Goal: Information Seeking & Learning: Stay updated

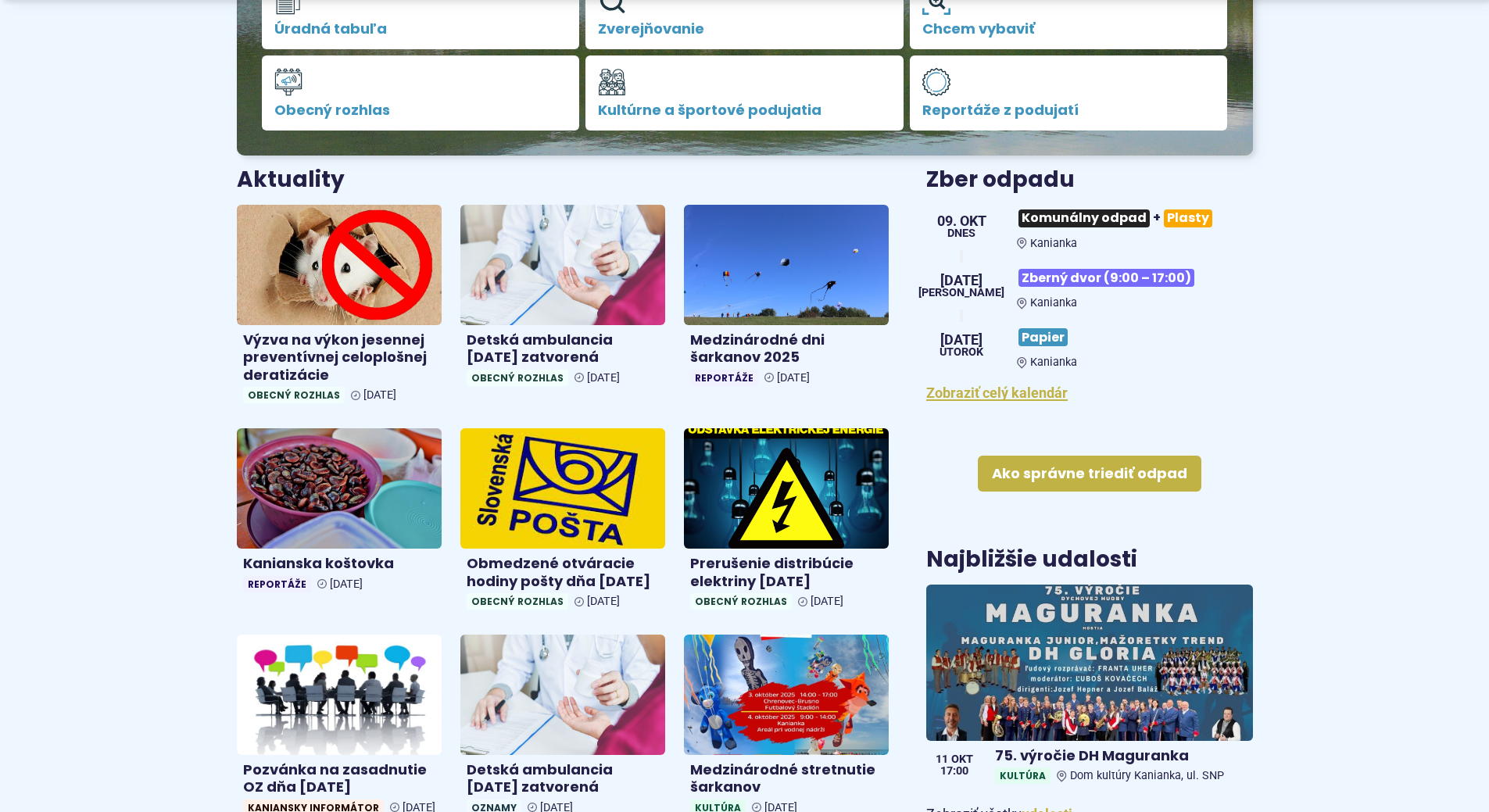
scroll to position [469, 0]
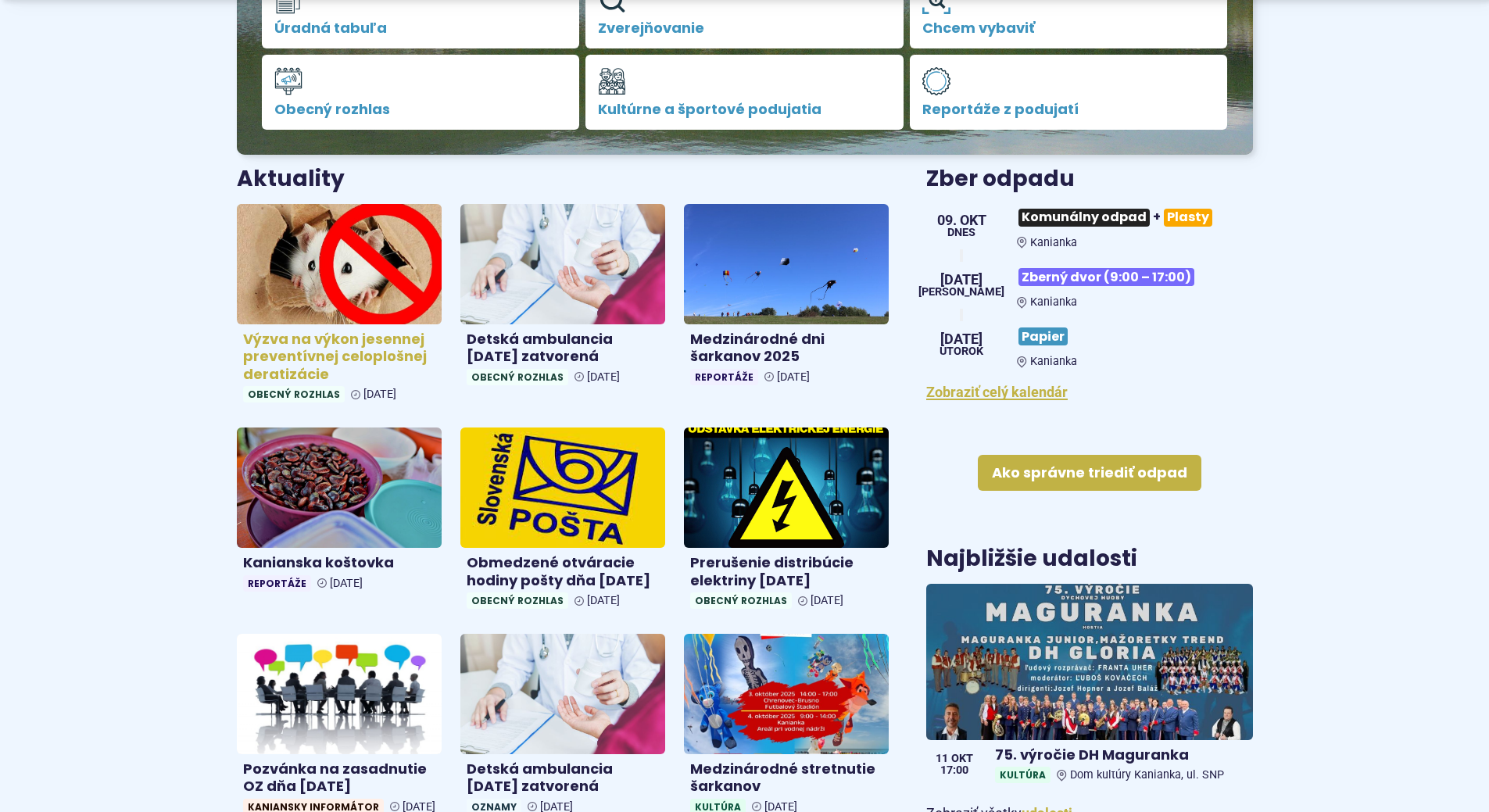
click at [388, 354] on h4 "Výzva na výkon jesennej preventívnej celoplošnej deratizácie" at bounding box center [339, 357] width 193 height 53
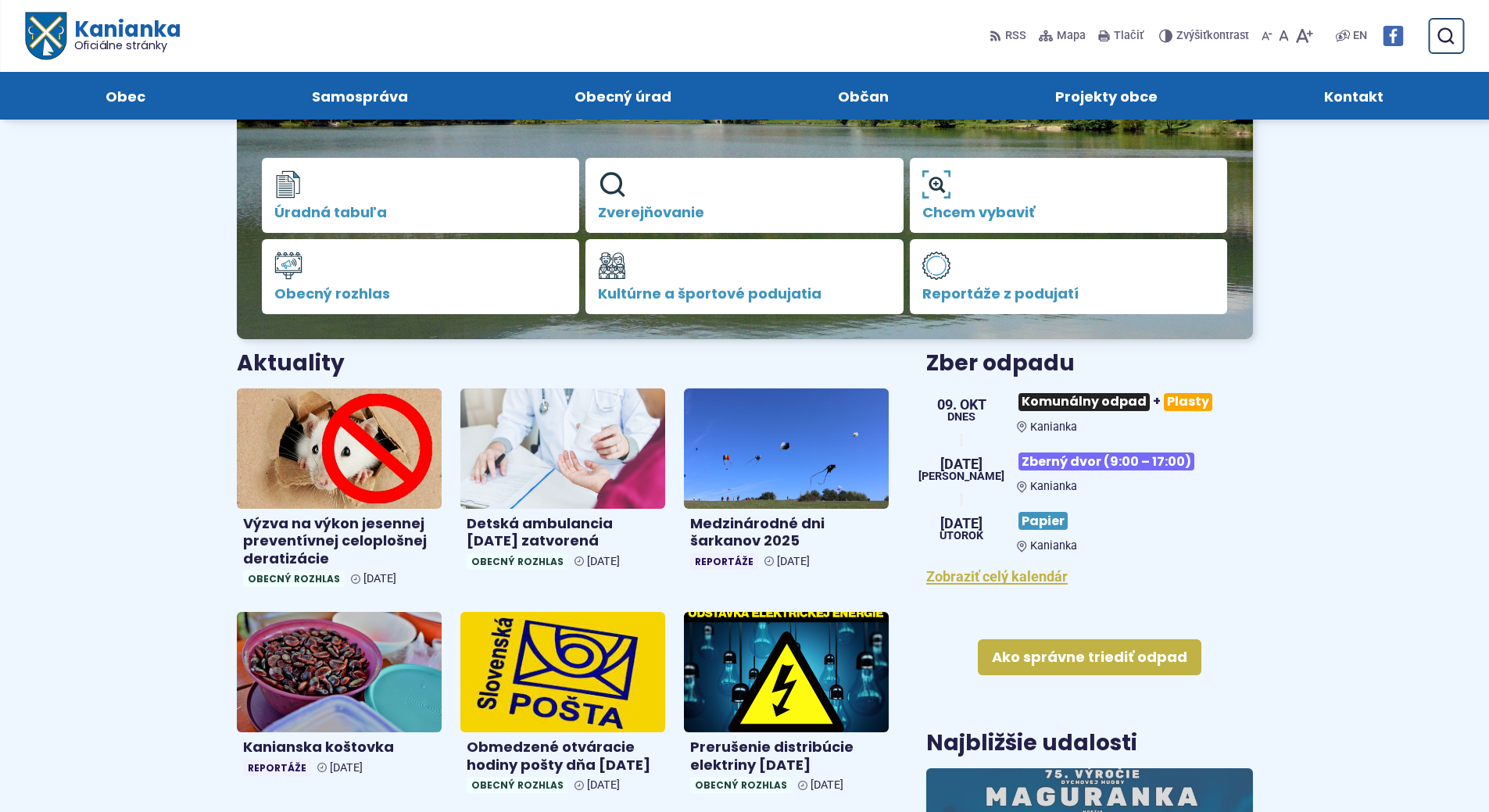
scroll to position [0, 0]
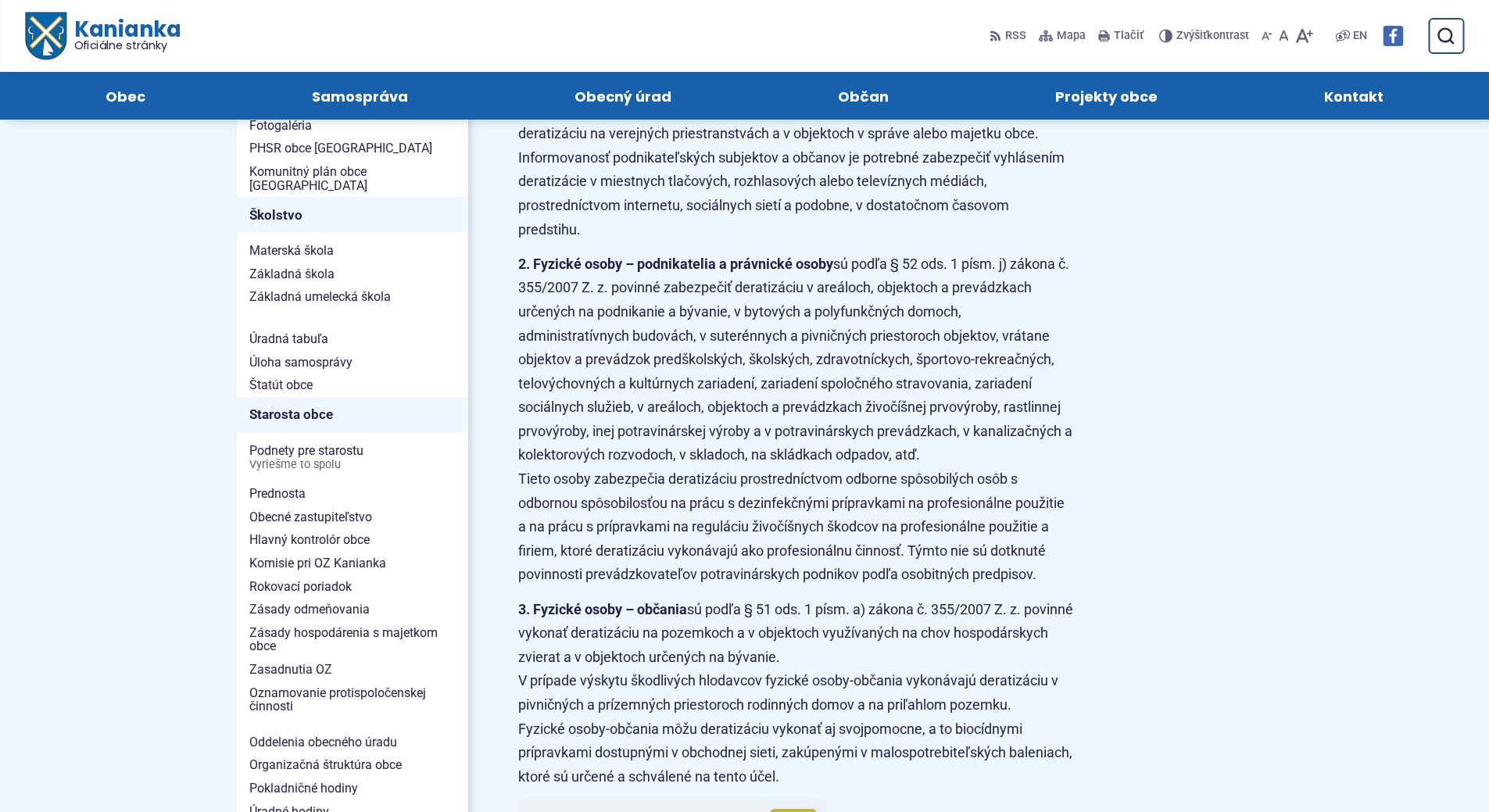
scroll to position [625, 0]
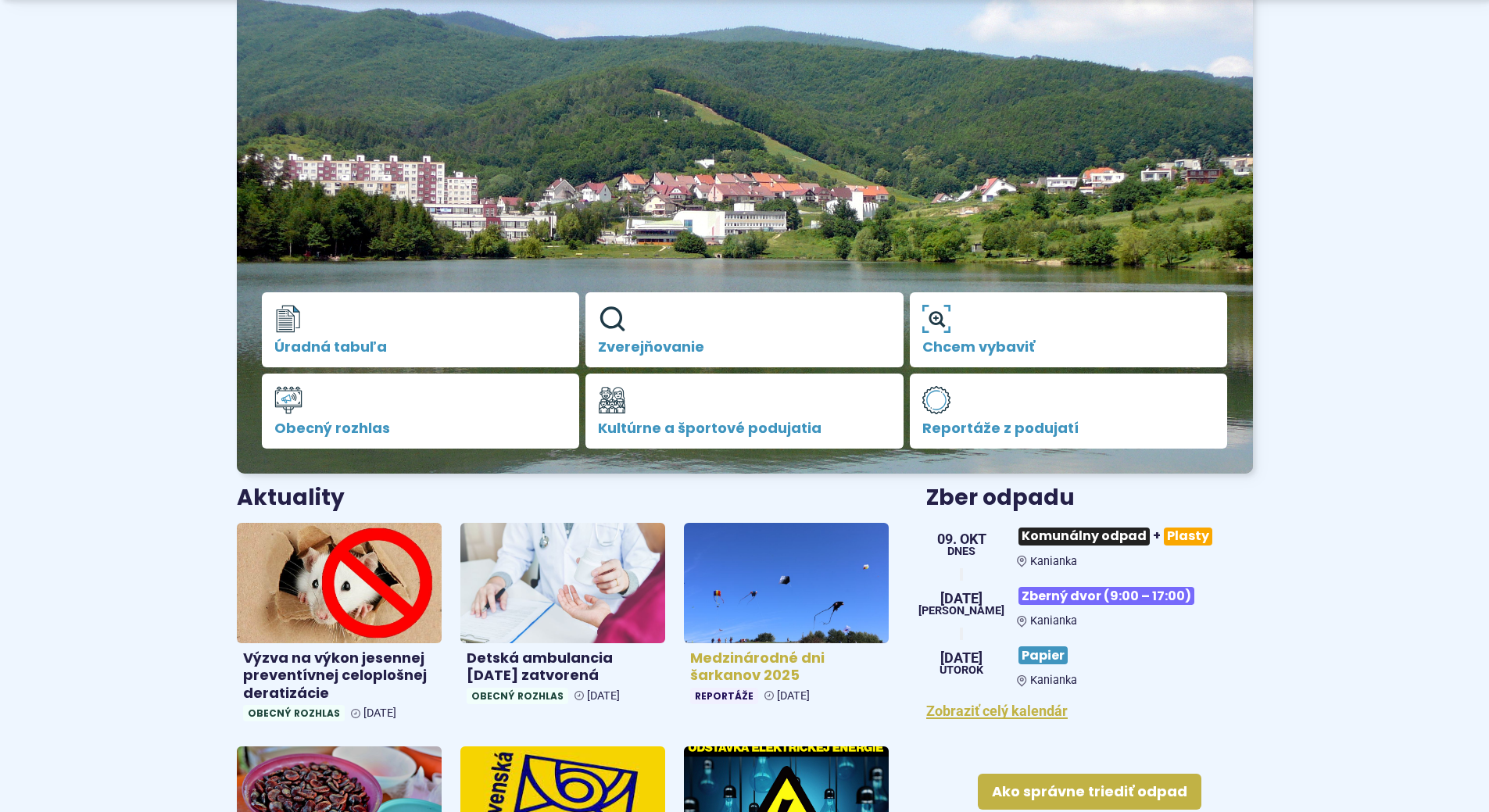
scroll to position [469, 0]
